Goal: Transaction & Acquisition: Book appointment/travel/reservation

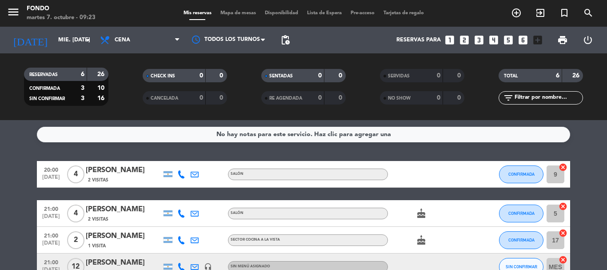
scroll to position [89, 0]
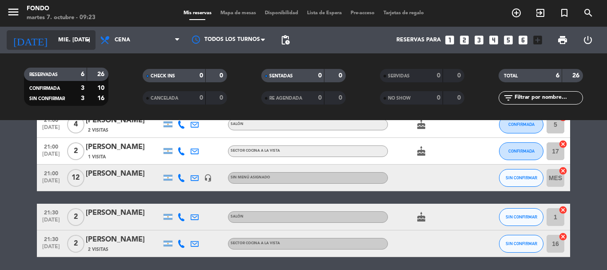
click at [86, 44] on icon "arrow_drop_down" at bounding box center [88, 40] width 11 height 11
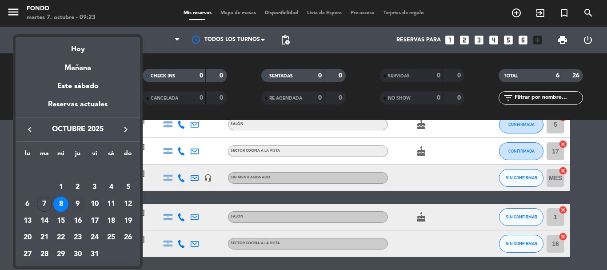
click at [75, 205] on div "9" at bounding box center [77, 204] width 15 height 15
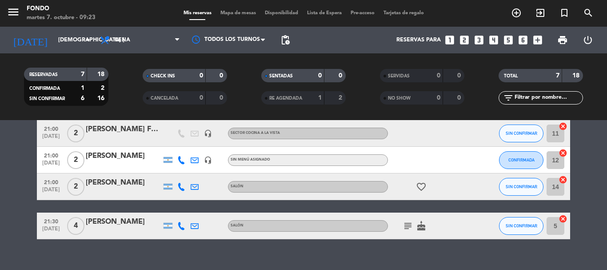
scroll to position [147, 0]
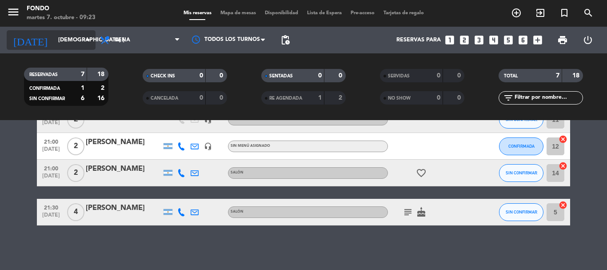
click at [82, 44] on div "[DATE] jue. [DATE] arrow_drop_down" at bounding box center [51, 40] width 89 height 20
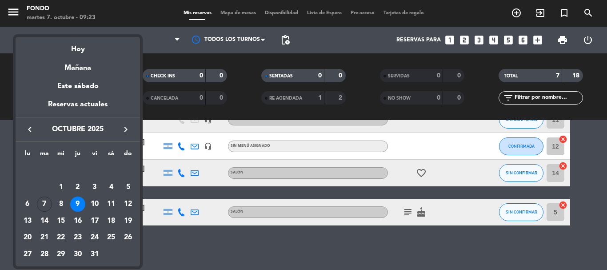
click at [92, 208] on div "10" at bounding box center [94, 204] width 15 height 15
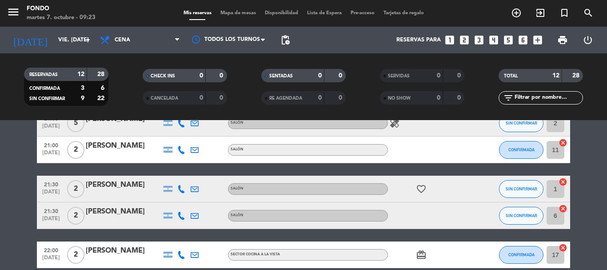
scroll to position [318, 0]
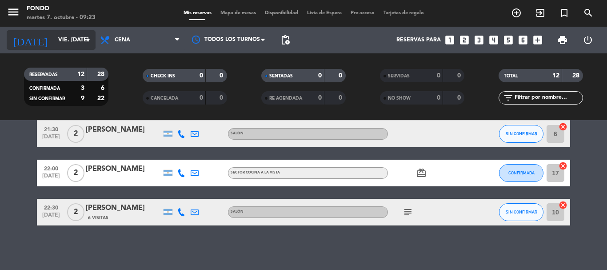
click at [91, 34] on input "vie. [DATE]" at bounding box center [91, 39] width 75 height 15
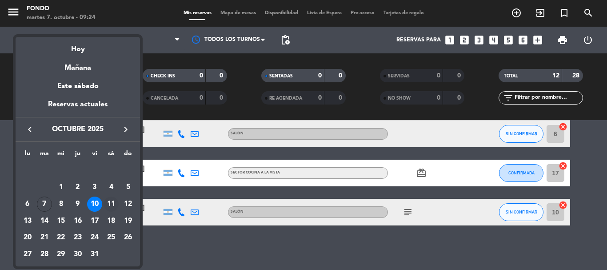
click at [112, 205] on div "11" at bounding box center [111, 204] width 15 height 15
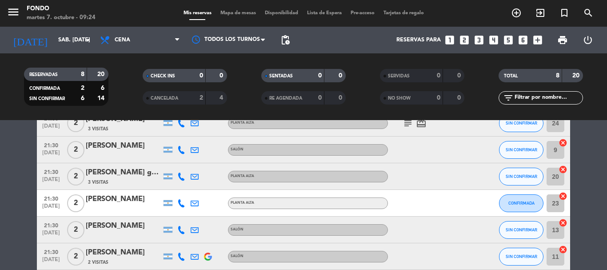
scroll to position [0, 0]
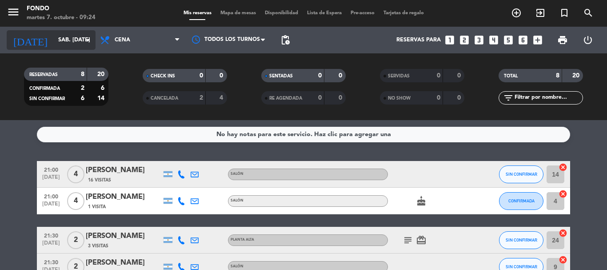
click at [86, 40] on icon "arrow_drop_down" at bounding box center [88, 40] width 11 height 11
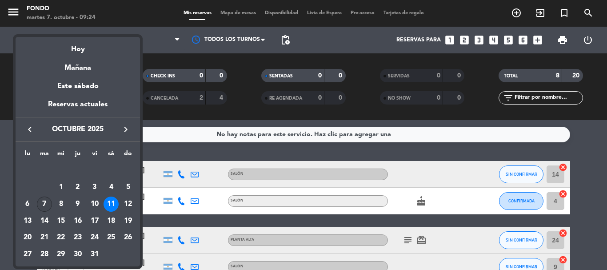
click at [44, 208] on div "7" at bounding box center [44, 204] width 15 height 15
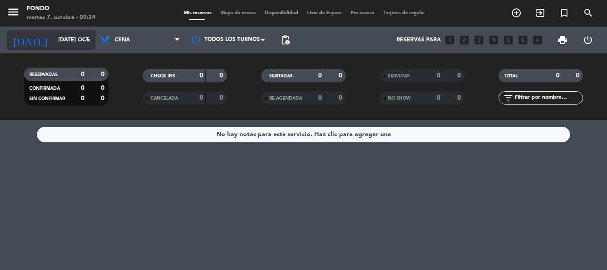
click at [83, 42] on icon "arrow_drop_down" at bounding box center [88, 40] width 11 height 11
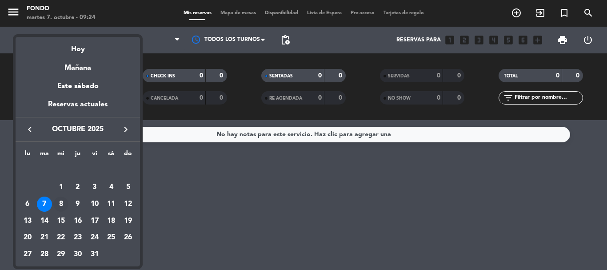
click at [59, 202] on div "8" at bounding box center [60, 204] width 15 height 15
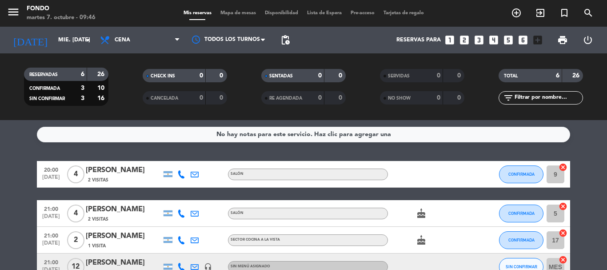
click at [586, 193] on bookings-row "20:00 [DATE] 4 [PERSON_NAME] 2 Visitas SALÓN CONFIRMADA 9 cancel 21:00 [DATE] 4…" at bounding box center [303, 253] width 607 height 185
click at [64, 36] on input "mié. [DATE]" at bounding box center [91, 39] width 75 height 15
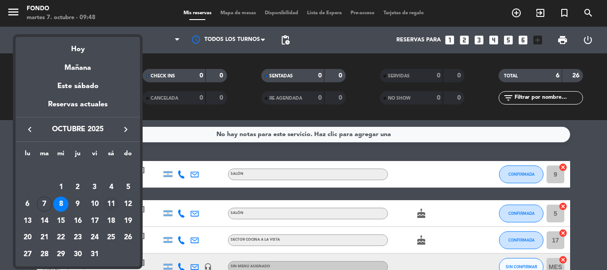
click at [116, 205] on div "11" at bounding box center [111, 204] width 15 height 15
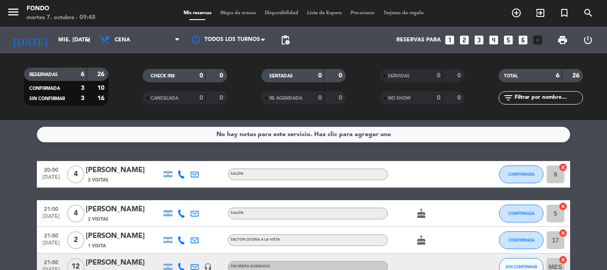
type input "sáb. [DATE]"
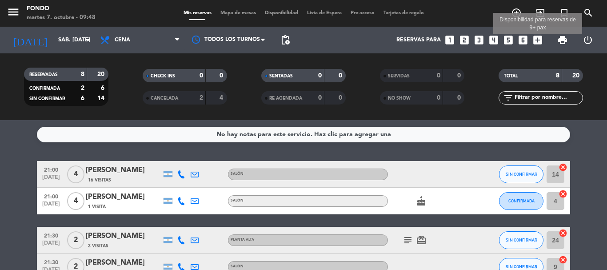
click at [535, 42] on icon "add_box" at bounding box center [538, 40] width 12 height 12
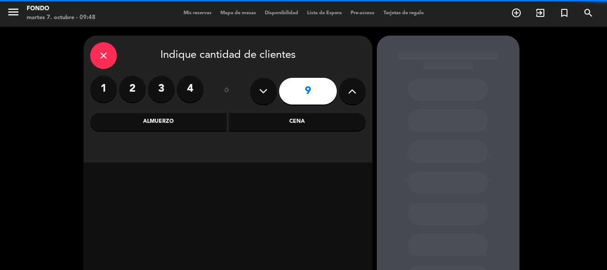
click at [344, 94] on button at bounding box center [352, 91] width 27 height 27
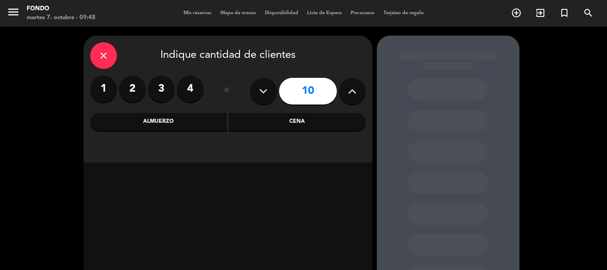
click at [345, 94] on button at bounding box center [352, 91] width 27 height 27
type input "12"
click at [317, 124] on div "Cena" at bounding box center [297, 122] width 137 height 18
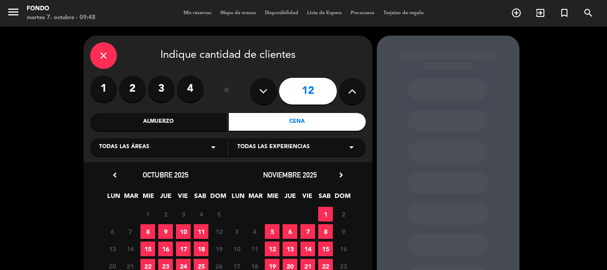
click at [197, 232] on span "11" at bounding box center [201, 231] width 15 height 15
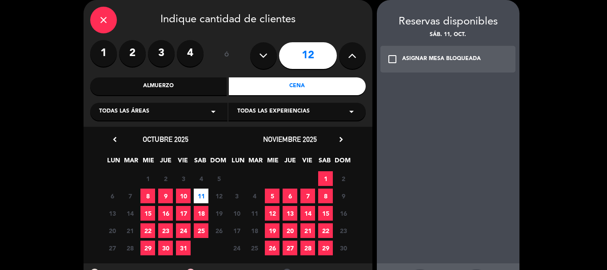
click at [393, 62] on icon "check_box_outline_blank" at bounding box center [392, 59] width 11 height 11
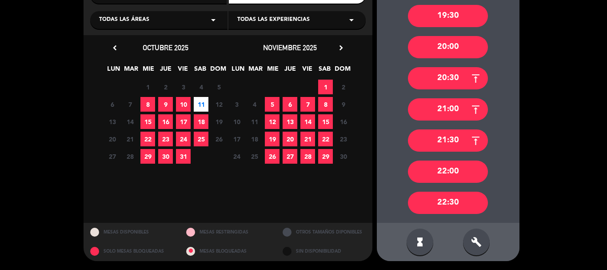
click at [449, 111] on div "21:00" at bounding box center [448, 109] width 80 height 22
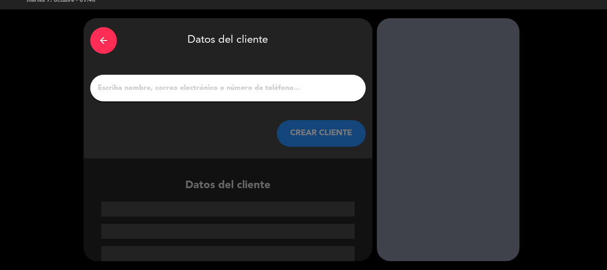
click at [253, 94] on input "1" at bounding box center [228, 88] width 262 height 12
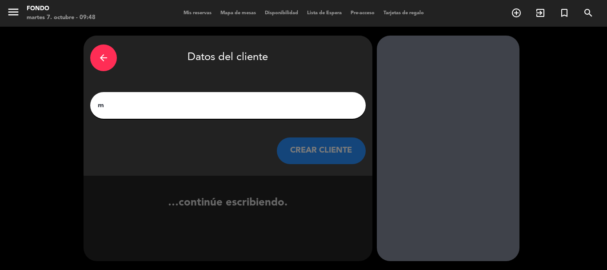
scroll to position [0, 0]
type input "m"
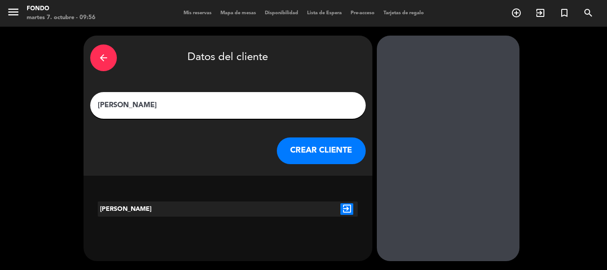
type input "[PERSON_NAME]"
click at [347, 210] on icon "exit_to_app" at bounding box center [347, 209] width 13 height 12
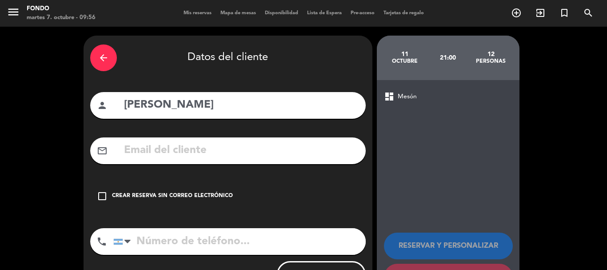
click at [195, 104] on input "[PERSON_NAME]" at bounding box center [241, 105] width 236 height 18
type input "[PERSON_NAME]"
click at [104, 200] on icon "check_box_outline_blank" at bounding box center [102, 196] width 11 height 11
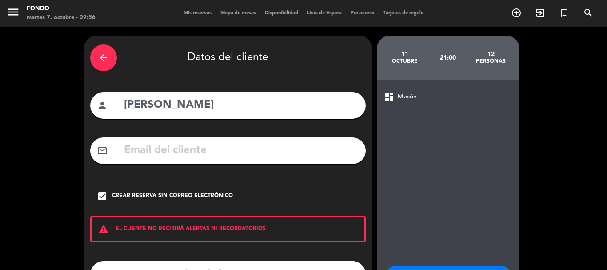
scroll to position [73, 0]
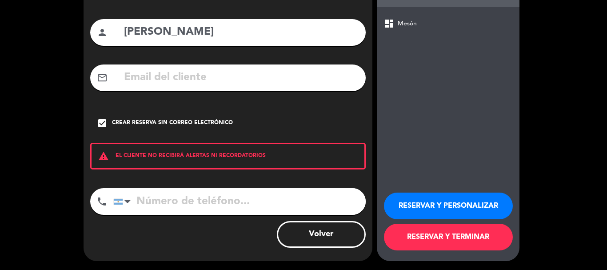
click at [452, 236] on button "RESERVAR Y TERMINAR" at bounding box center [448, 237] width 129 height 27
